Goal: Task Accomplishment & Management: Use online tool/utility

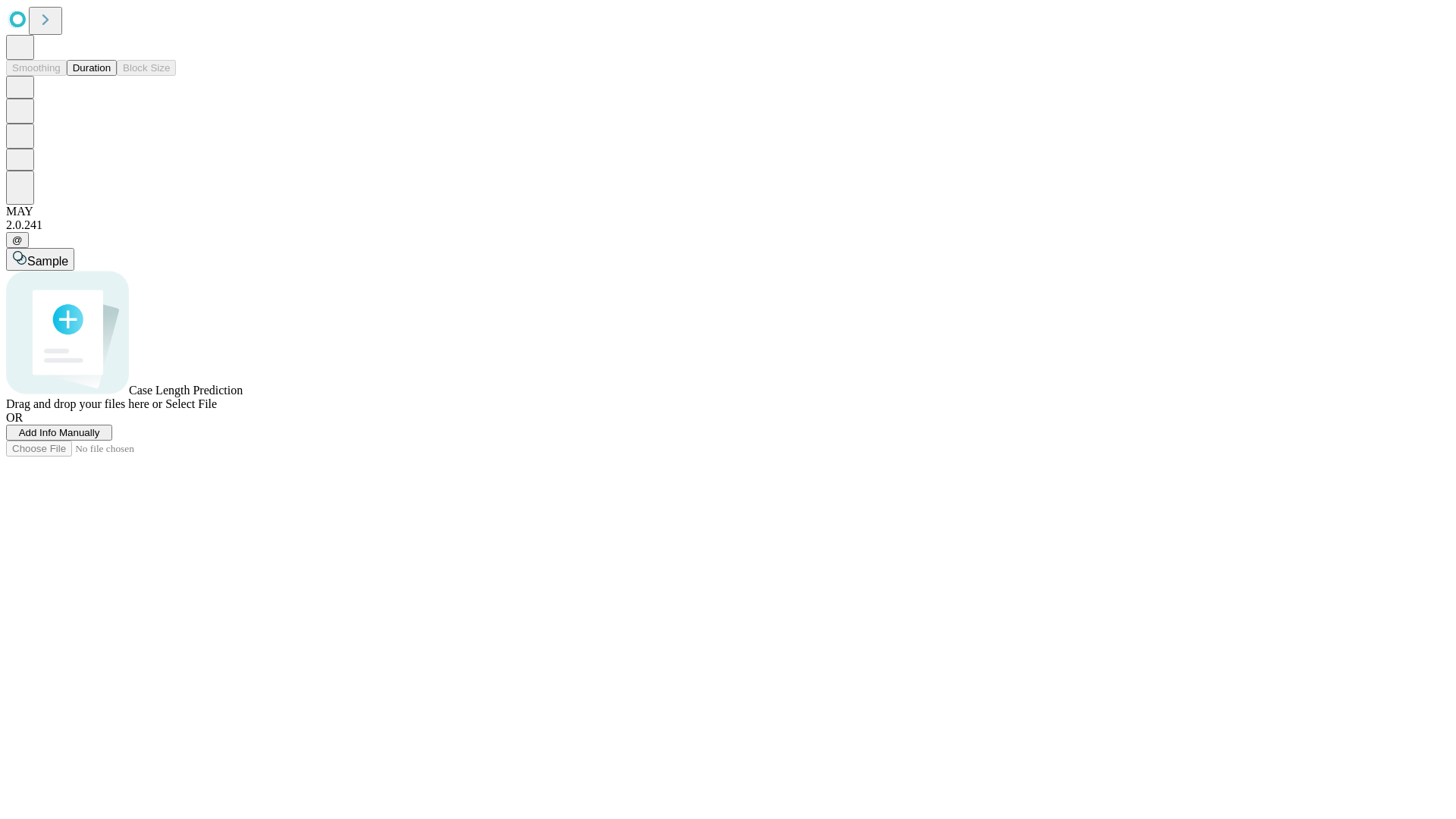
click at [111, 75] on button "Duration" at bounding box center [92, 67] width 50 height 16
click at [100, 439] on span "Add Info Manually" at bounding box center [59, 432] width 81 height 11
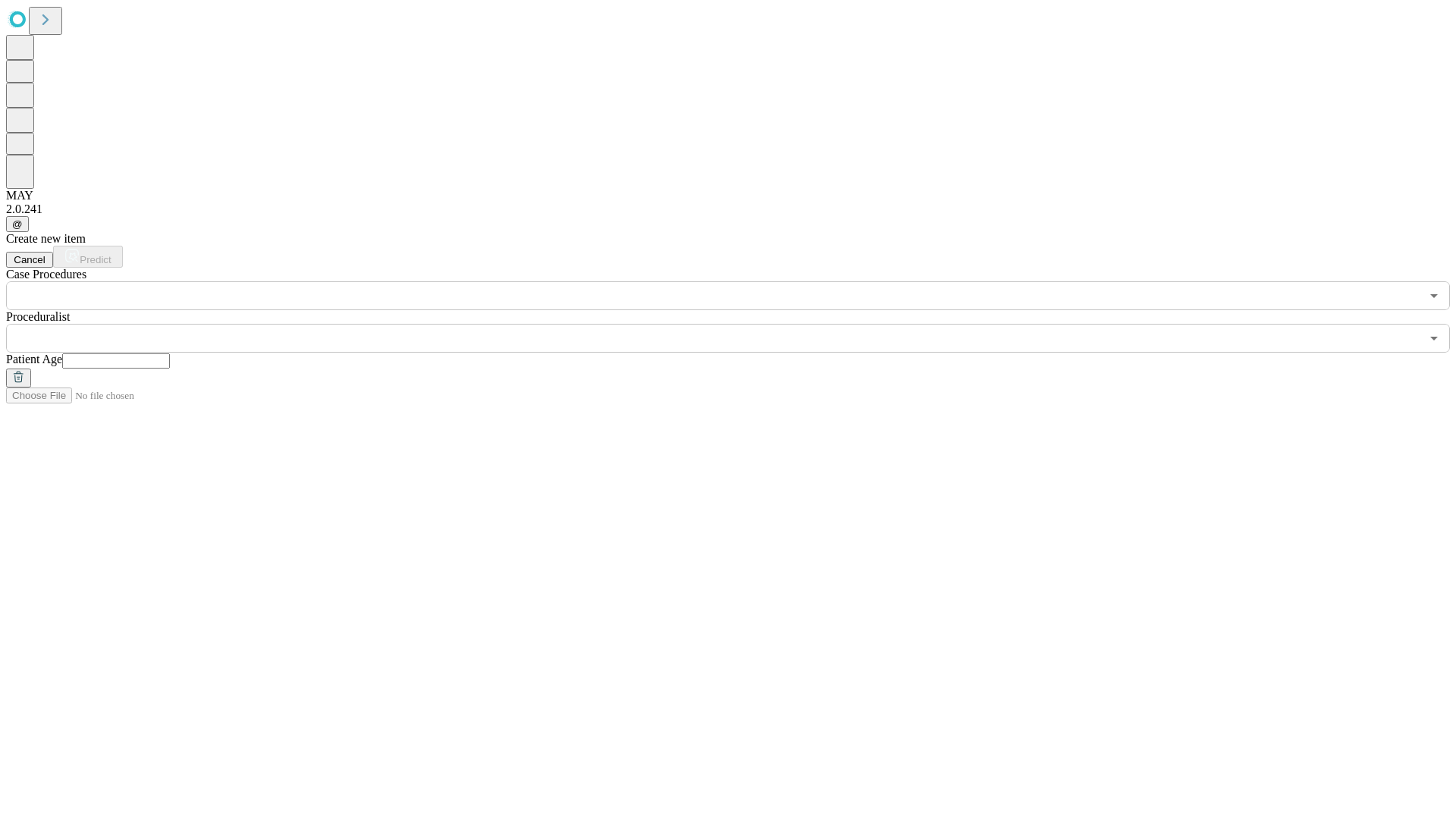
click at [170, 353] on input "text" at bounding box center [116, 361] width 108 height 15
type input "**"
click at [739, 324] on input "text" at bounding box center [714, 338] width 1415 height 29
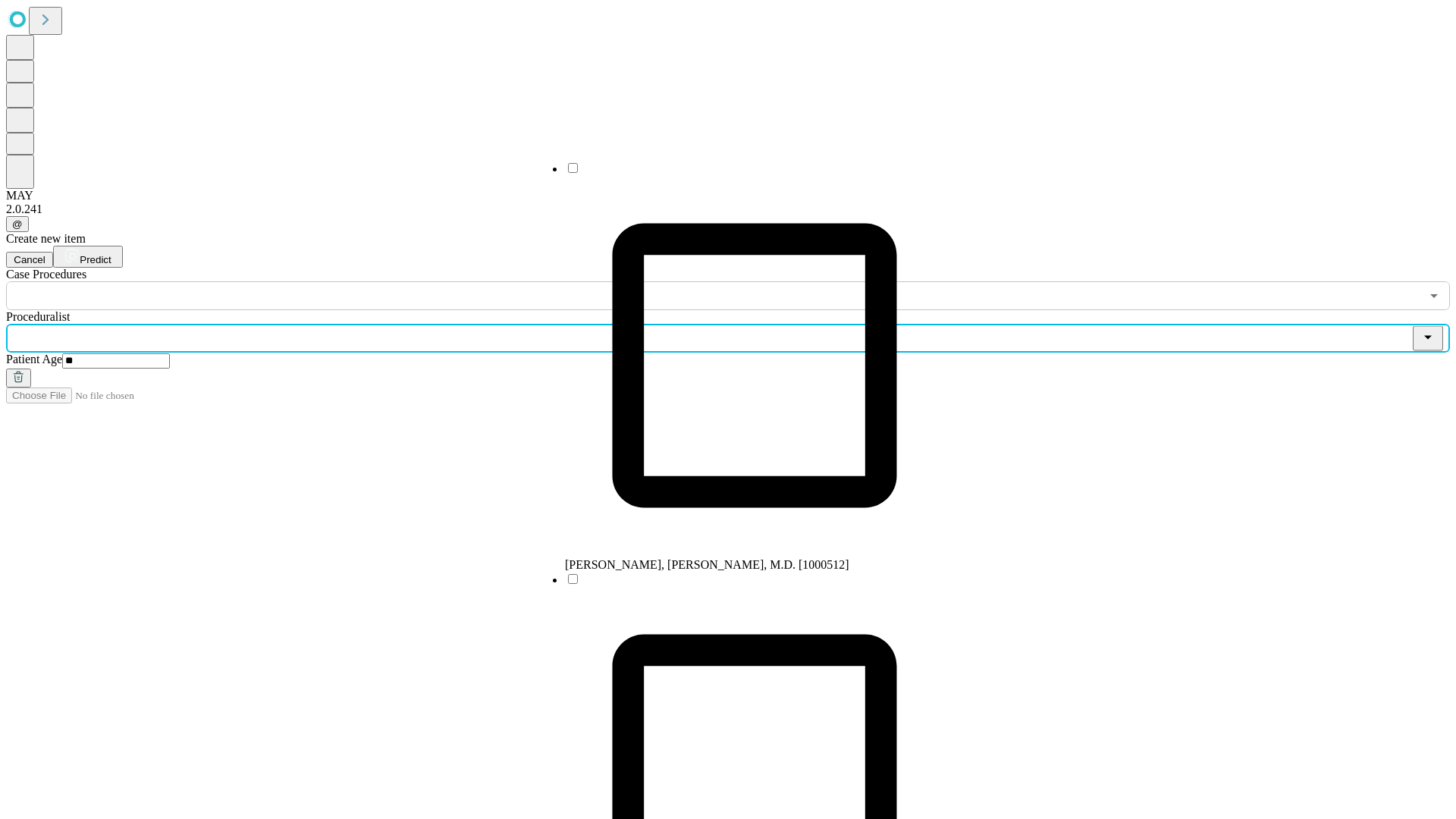
click at [740, 173] on li "[PERSON_NAME], [PERSON_NAME], M.D. [1000512]" at bounding box center [755, 366] width 379 height 411
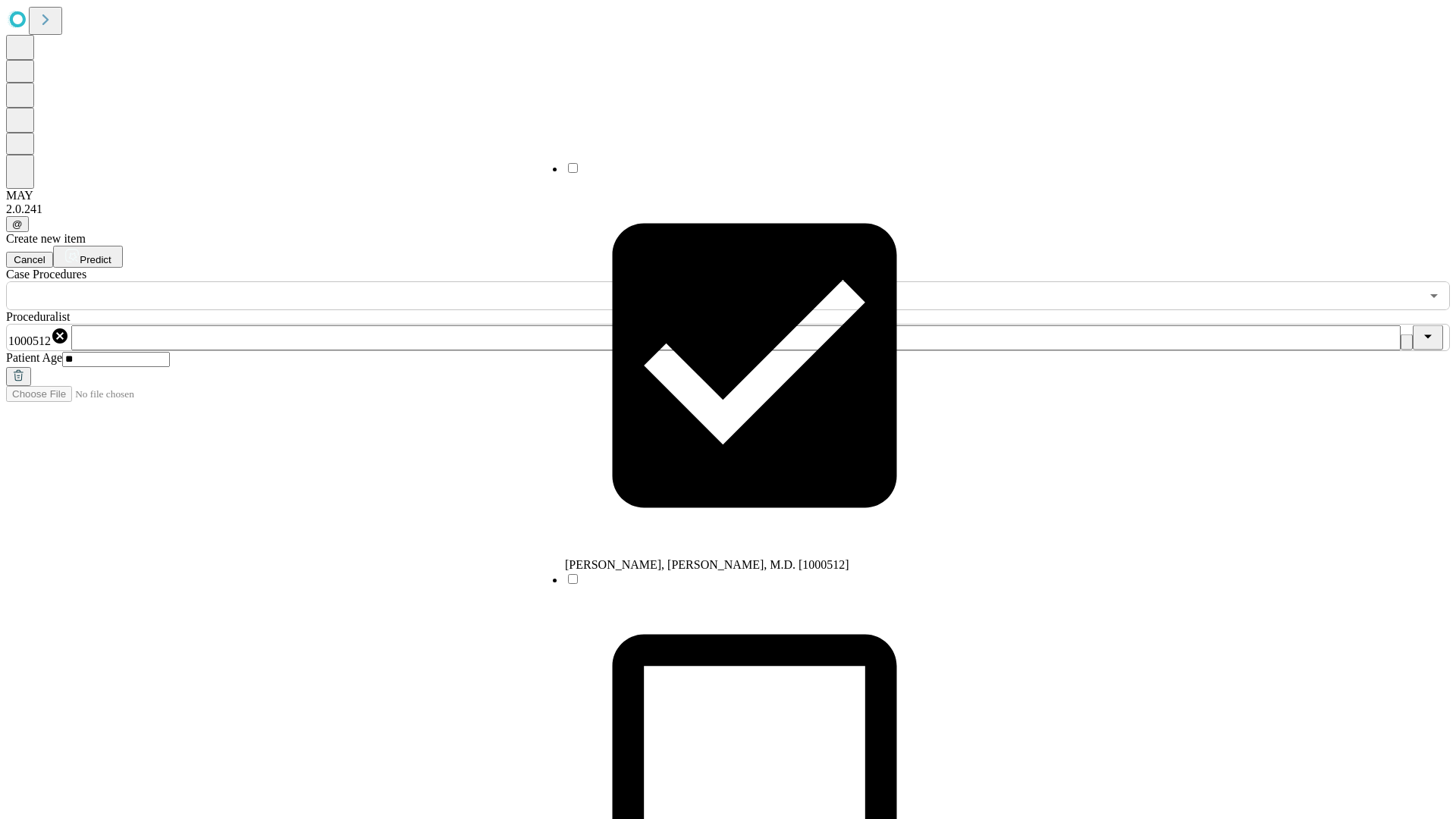
click at [319, 281] on input "text" at bounding box center [714, 295] width 1415 height 29
